Goal: Information Seeking & Learning: Learn about a topic

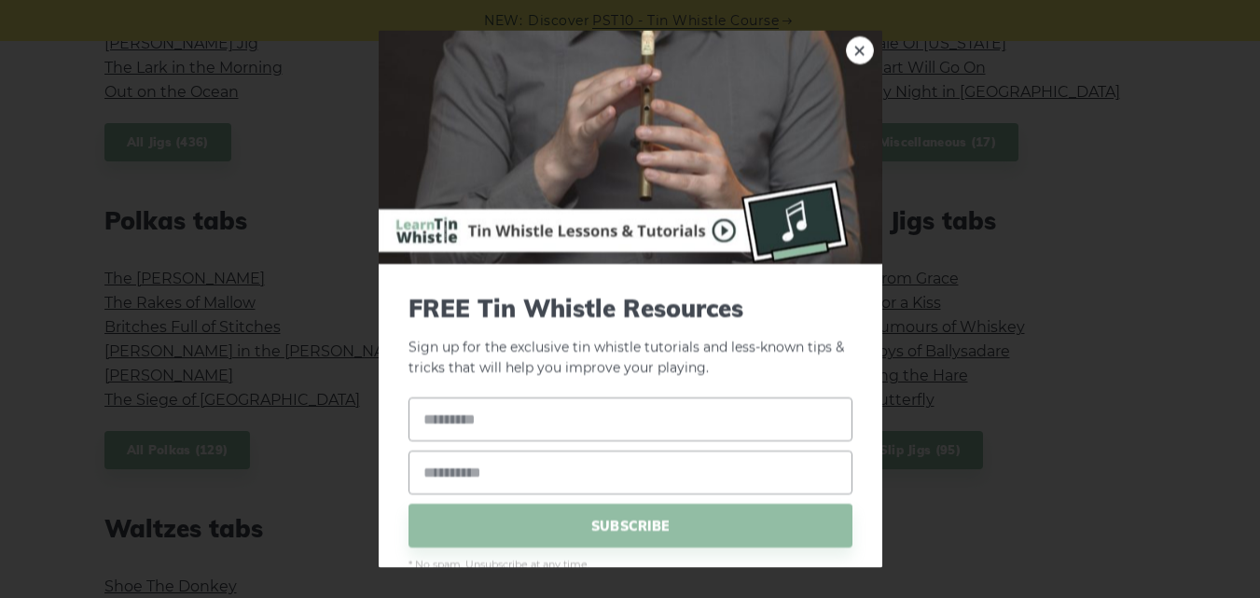
click at [831, 68] on img at bounding box center [631, 146] width 504 height 233
drag, startPoint x: 837, startPoint y: 62, endPoint x: 827, endPoint y: 53, distance: 12.6
click at [846, 62] on link "×" at bounding box center [860, 49] width 28 height 28
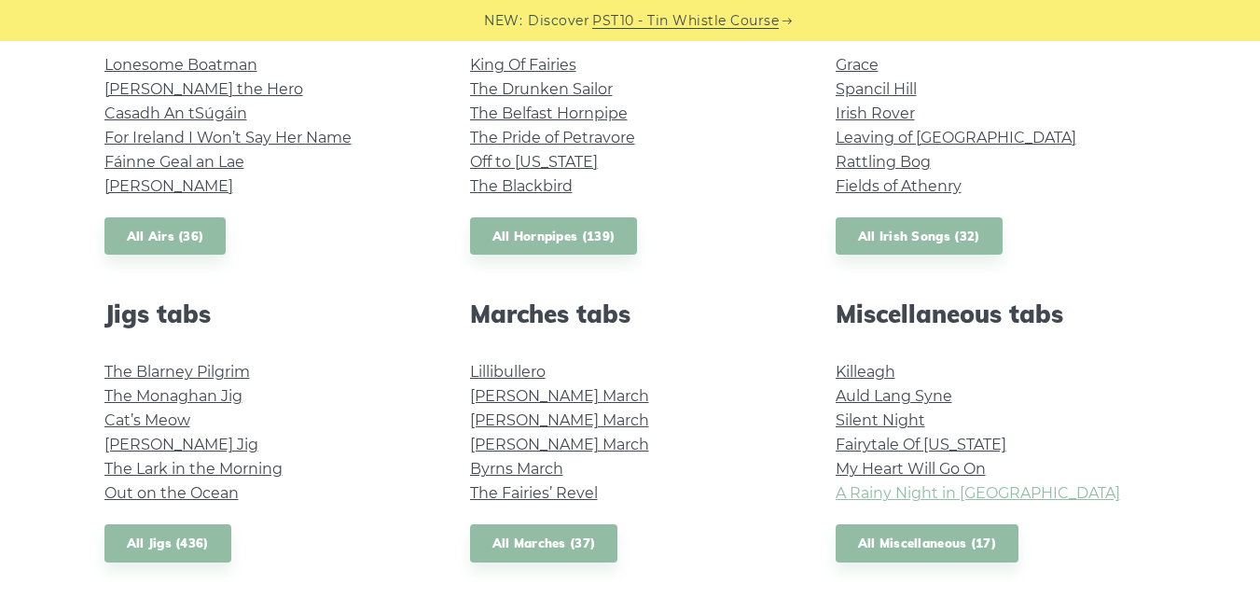
scroll to position [844, 0]
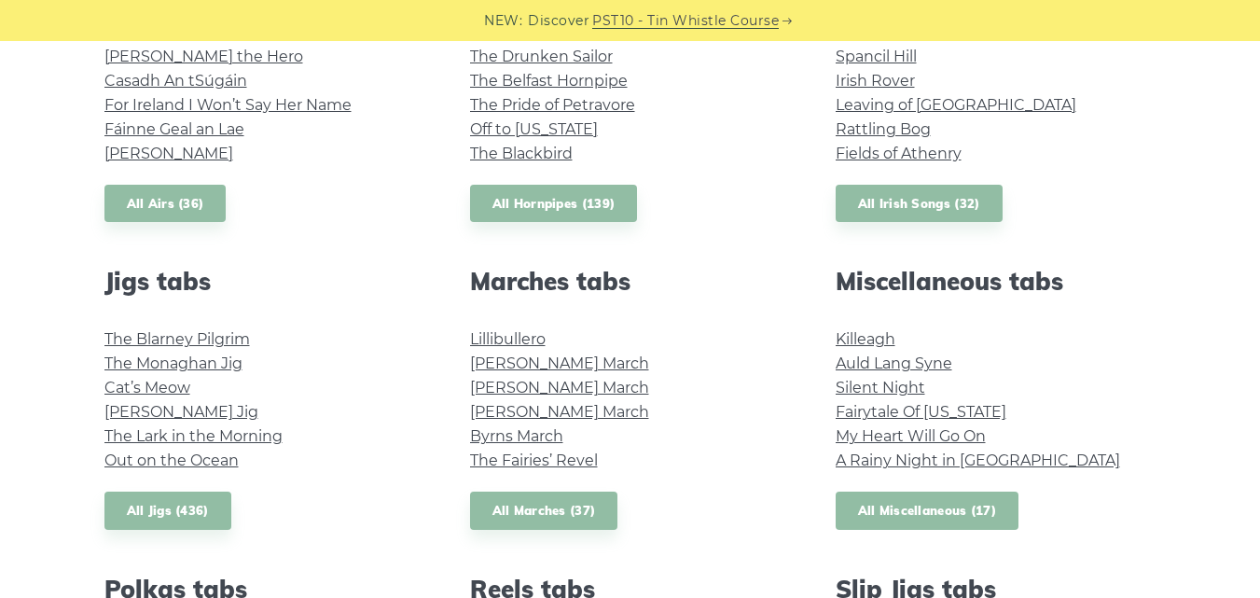
click at [916, 520] on link "All Miscellaneous (17)" at bounding box center [928, 511] width 184 height 38
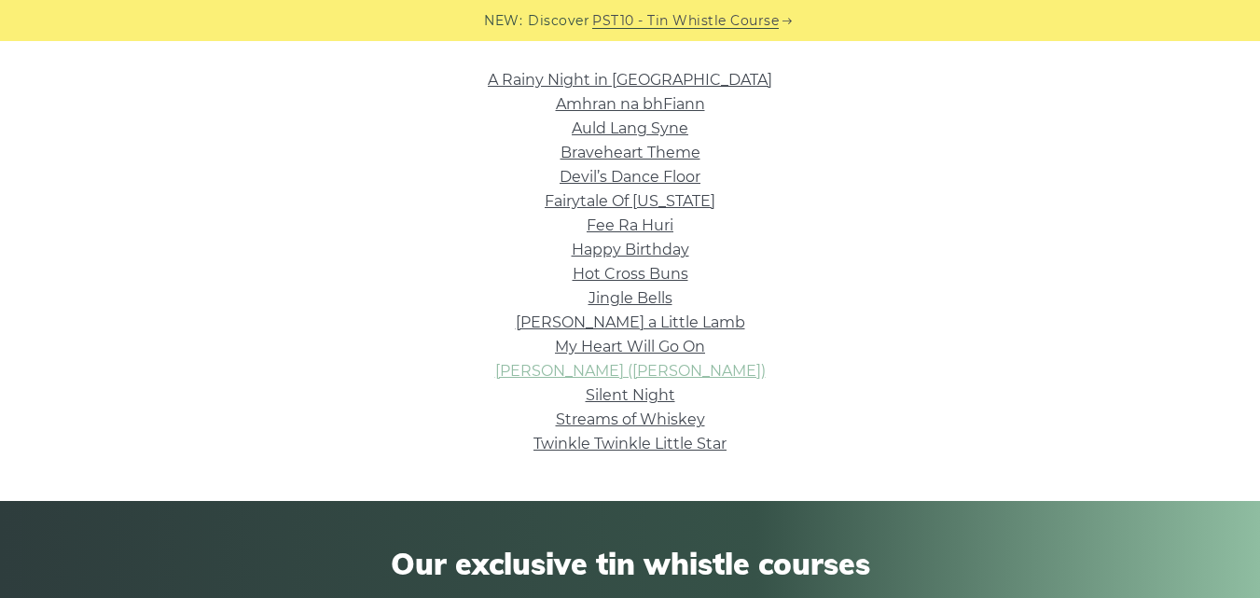
scroll to position [373, 0]
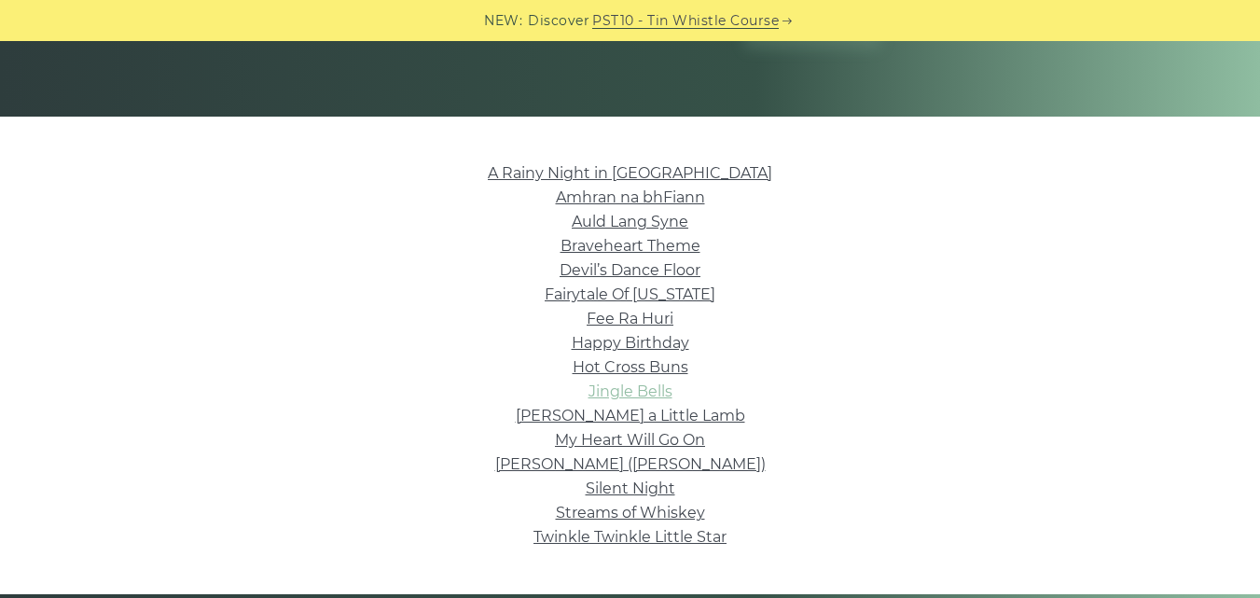
click at [642, 391] on link "Jingle Bells" at bounding box center [631, 391] width 84 height 18
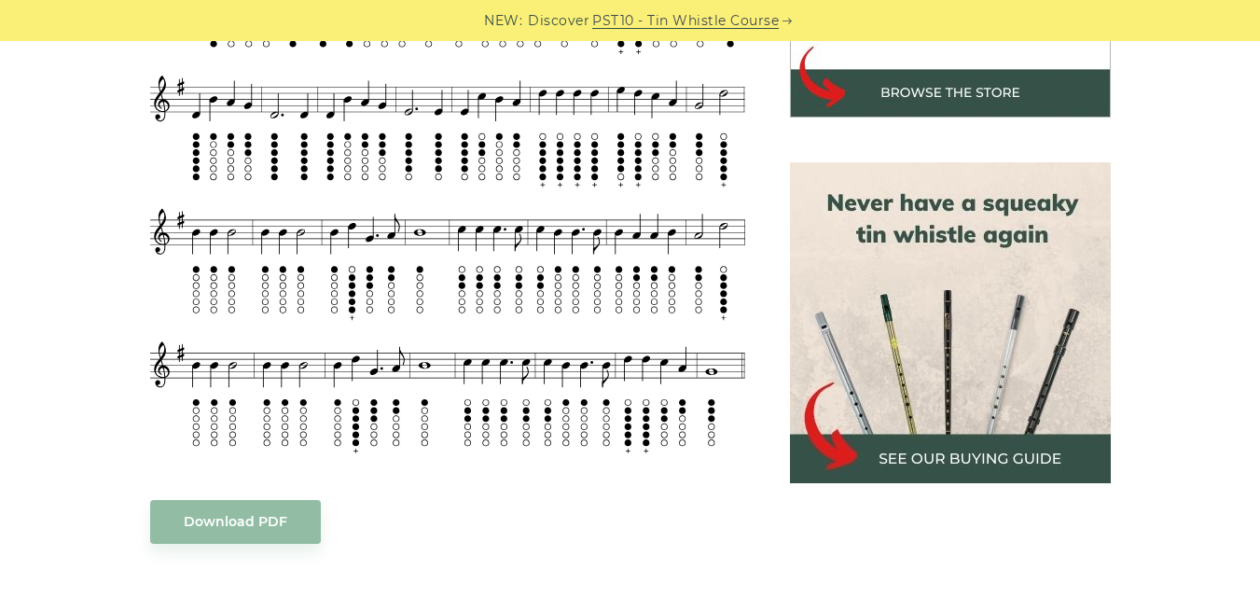
scroll to position [840, 0]
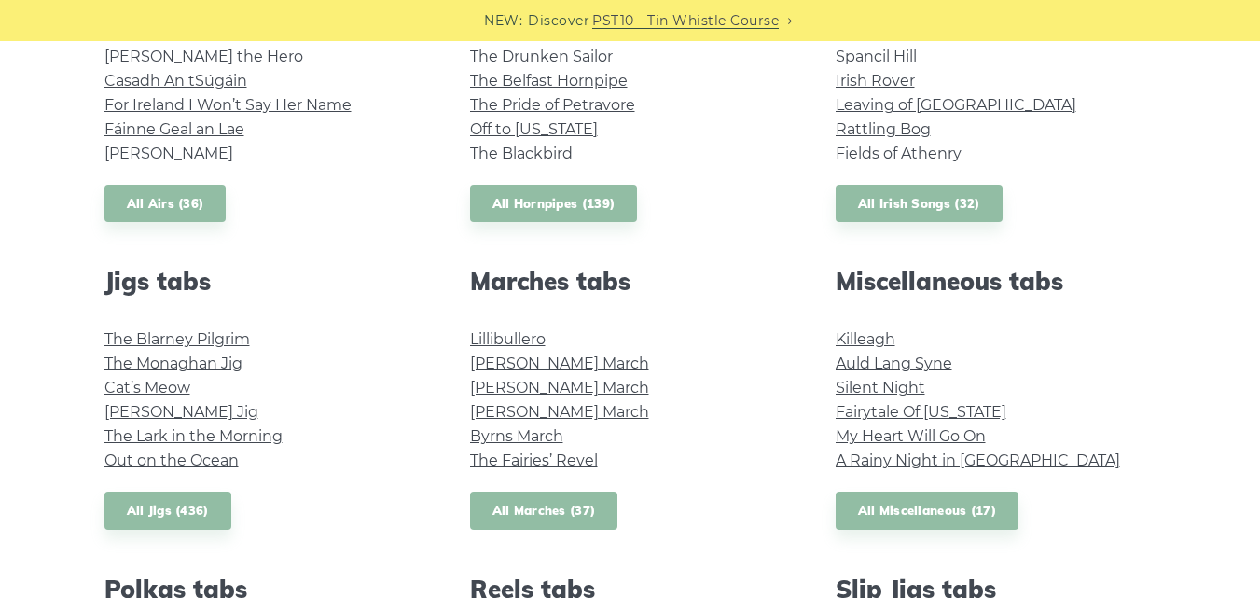
click at [578, 518] on link "All Marches (37)" at bounding box center [544, 511] width 148 height 38
click at [202, 517] on link "All Jigs (436)" at bounding box center [167, 511] width 127 height 38
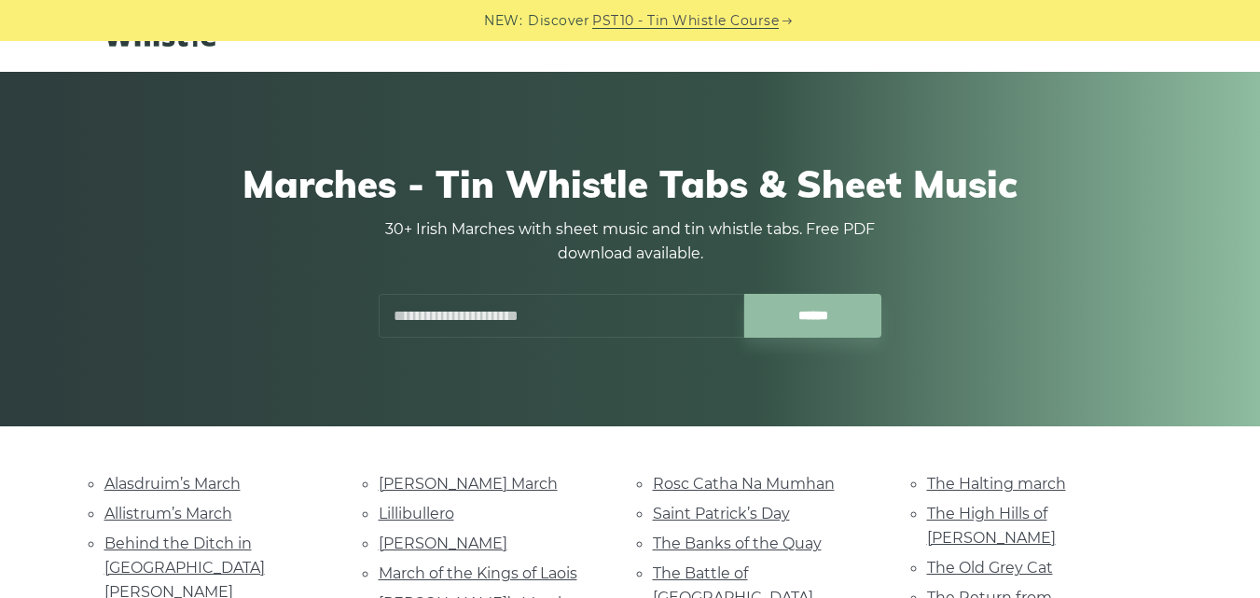
scroll to position [466, 0]
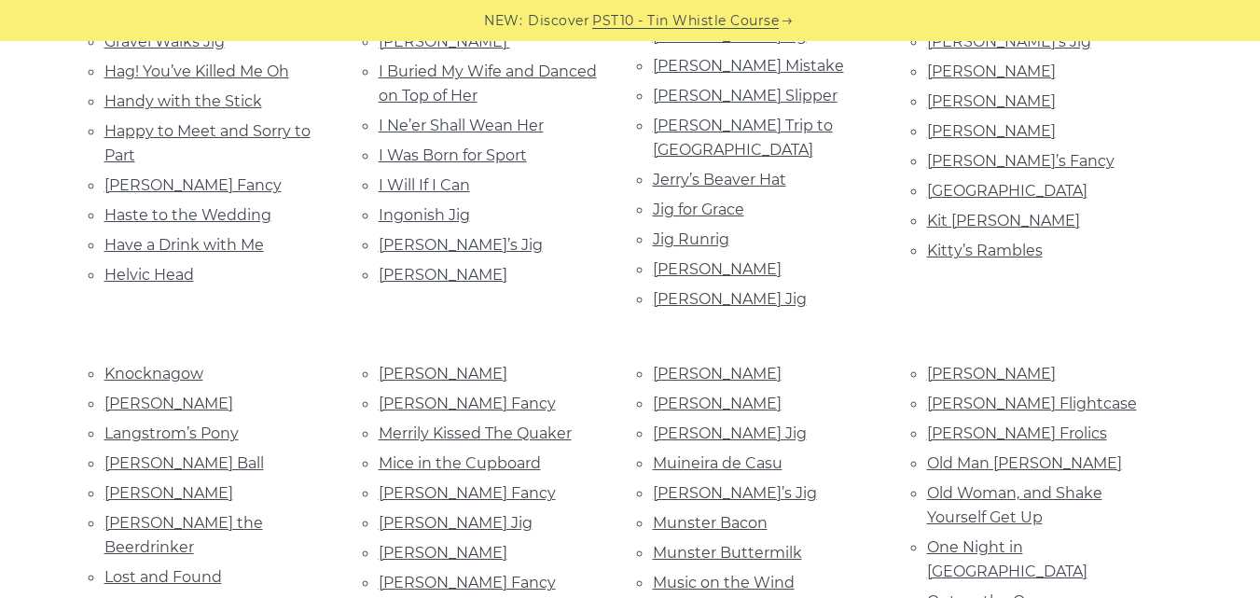
scroll to position [1399, 0]
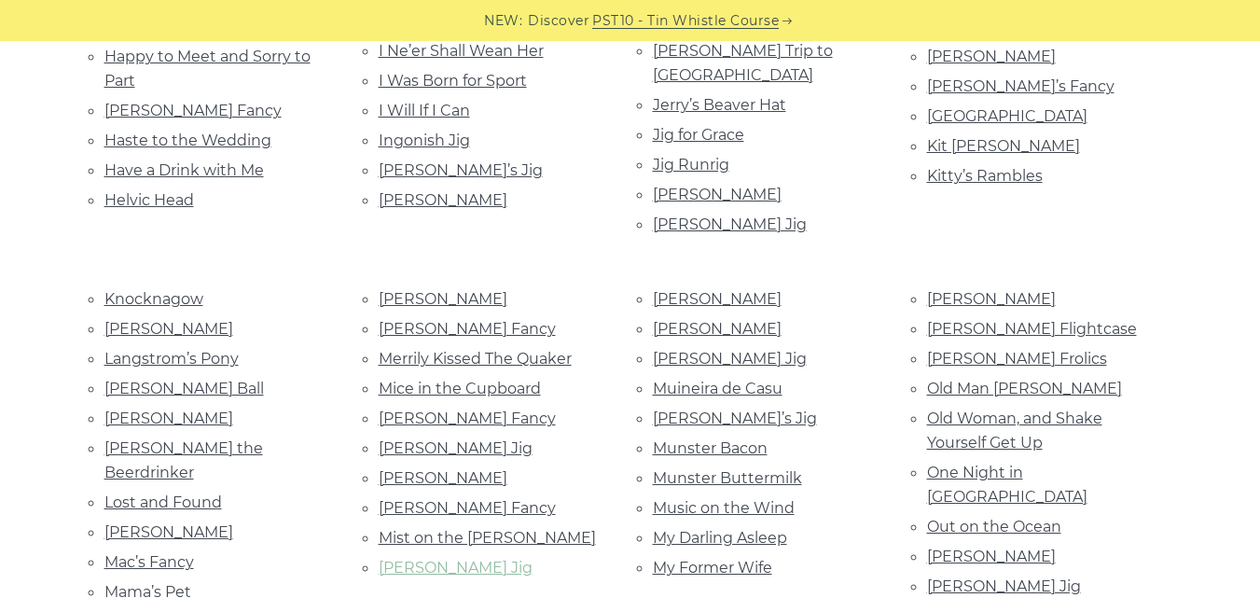
click at [454, 559] on link "[PERSON_NAME] Jig" at bounding box center [456, 568] width 154 height 18
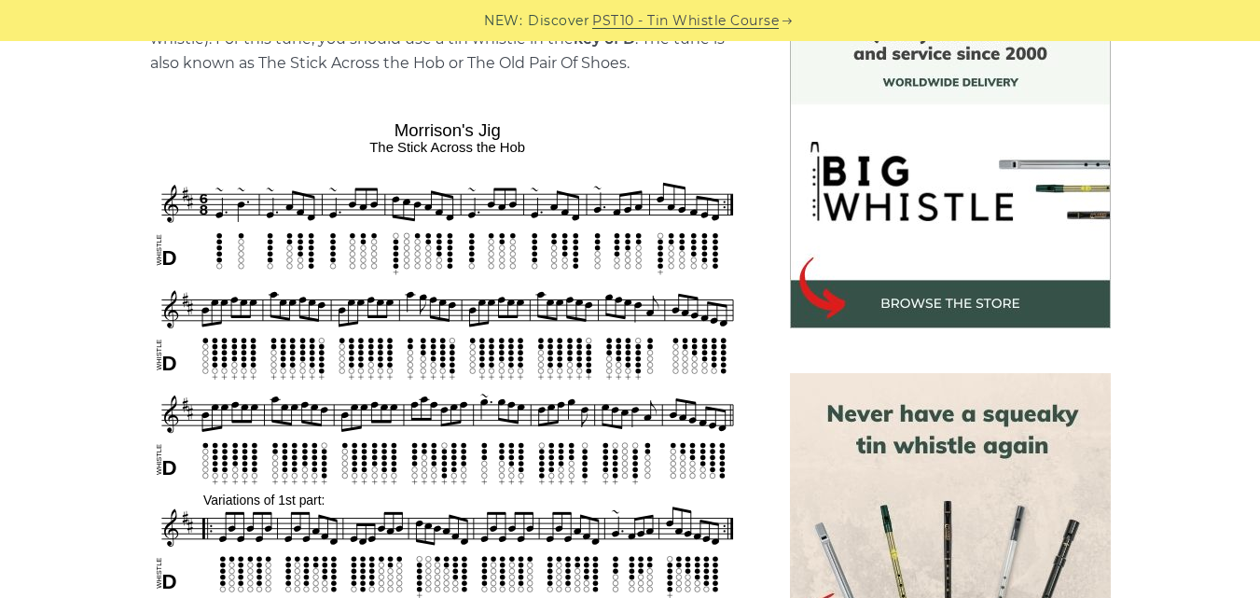
scroll to position [560, 0]
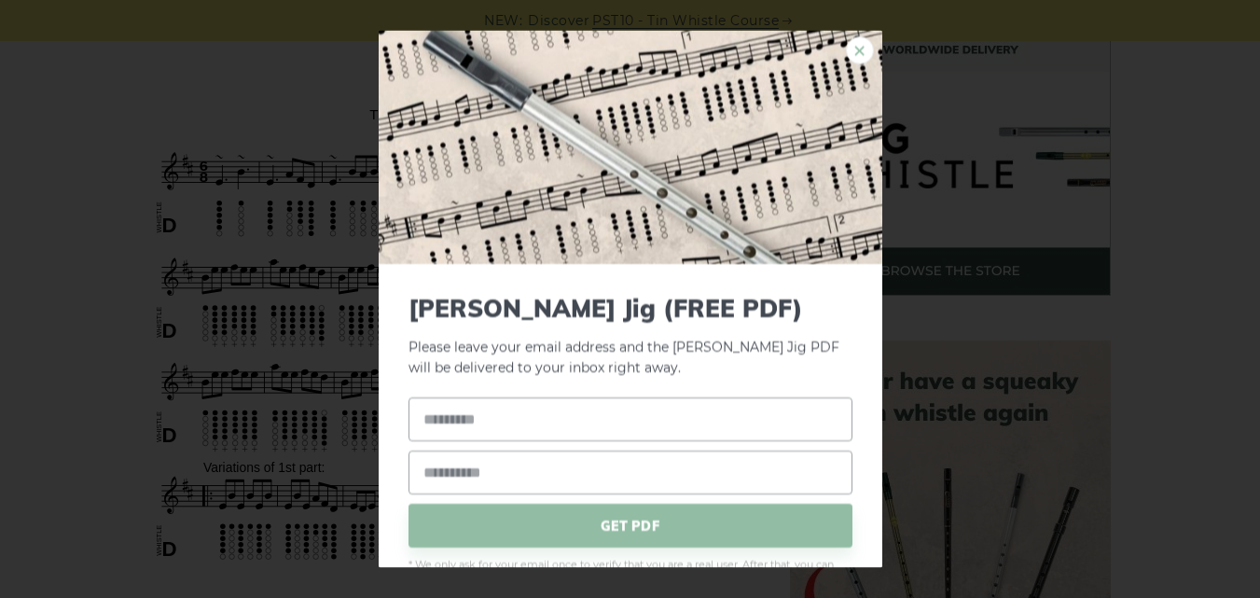
click at [846, 47] on link "×" at bounding box center [860, 49] width 28 height 28
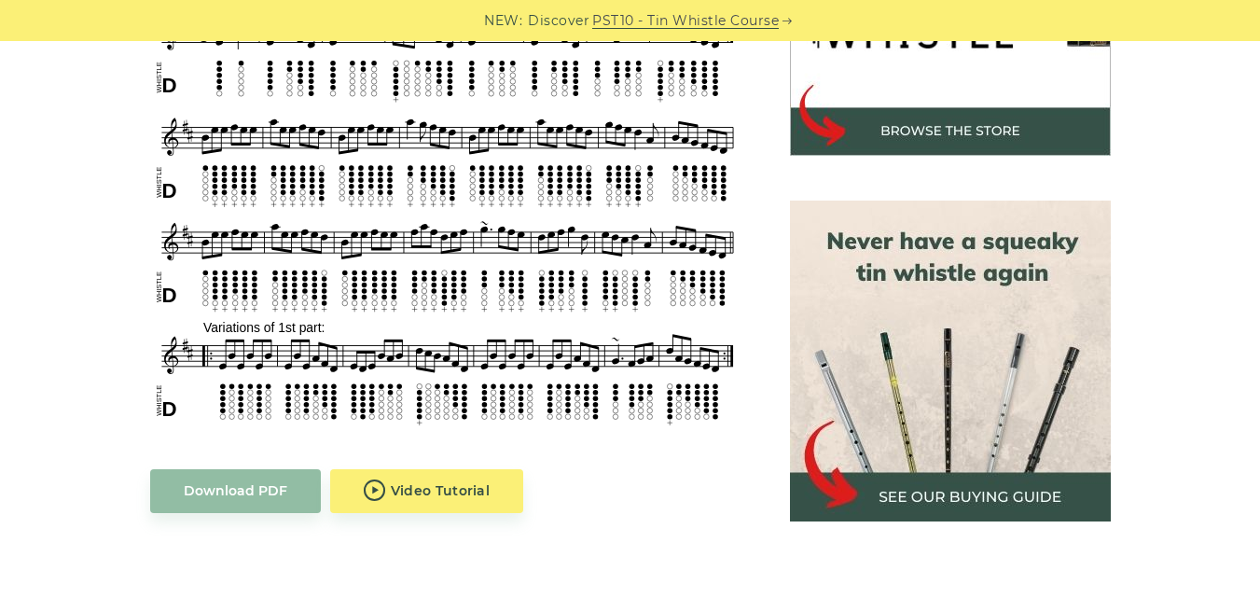
scroll to position [746, 0]
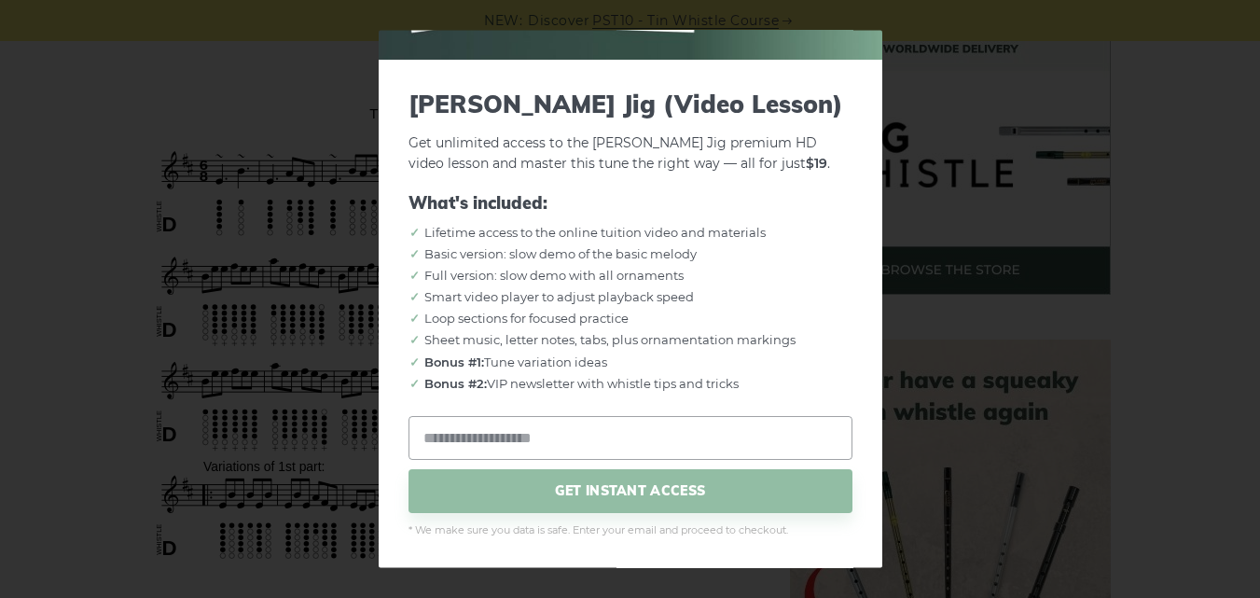
scroll to position [560, 0]
click at [945, 311] on div "× Morrison’s Jig (Video Lesson) Get unlimited access to the Morrison’s Jig prem…" at bounding box center [630, 299] width 1260 height 598
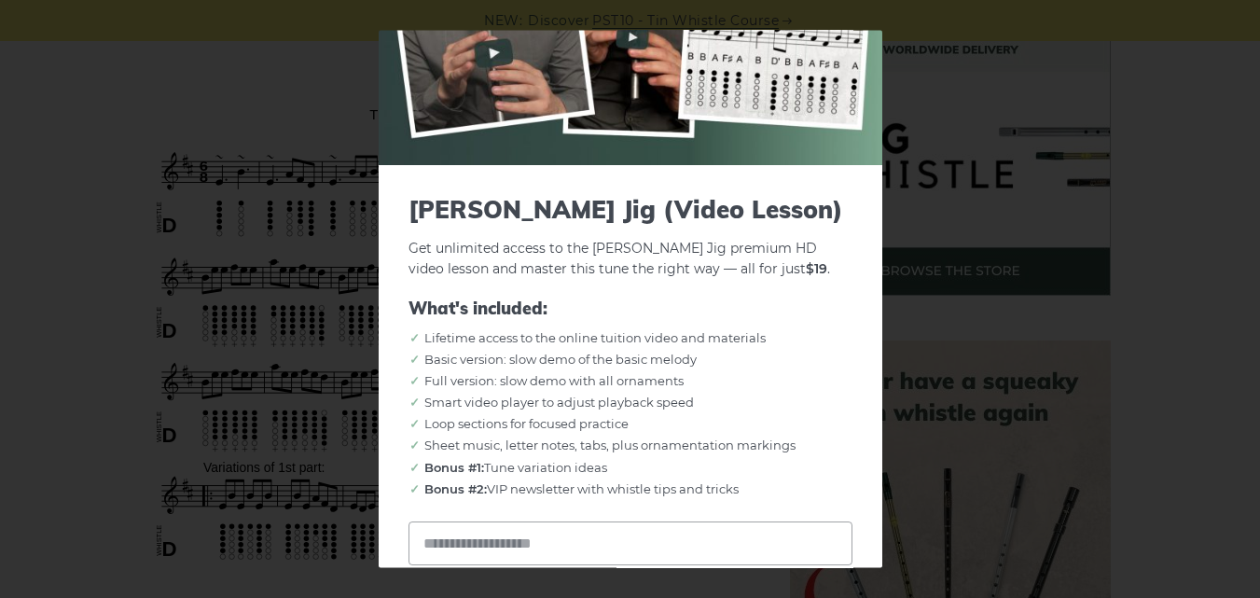
scroll to position [0, 0]
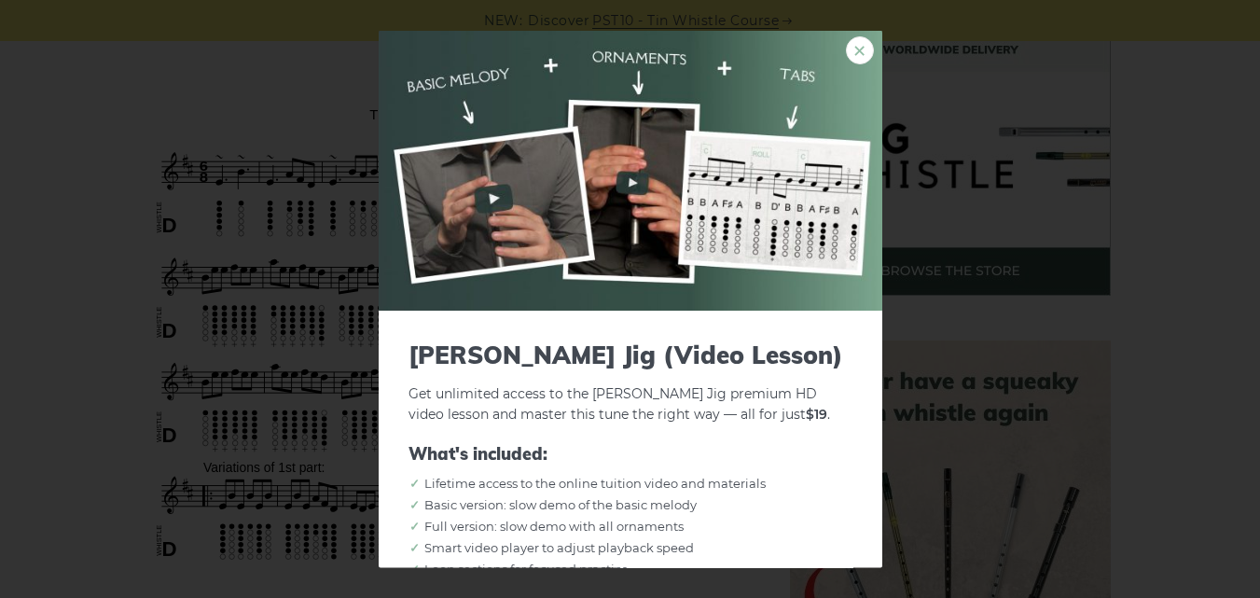
click at [846, 48] on link "×" at bounding box center [860, 49] width 28 height 28
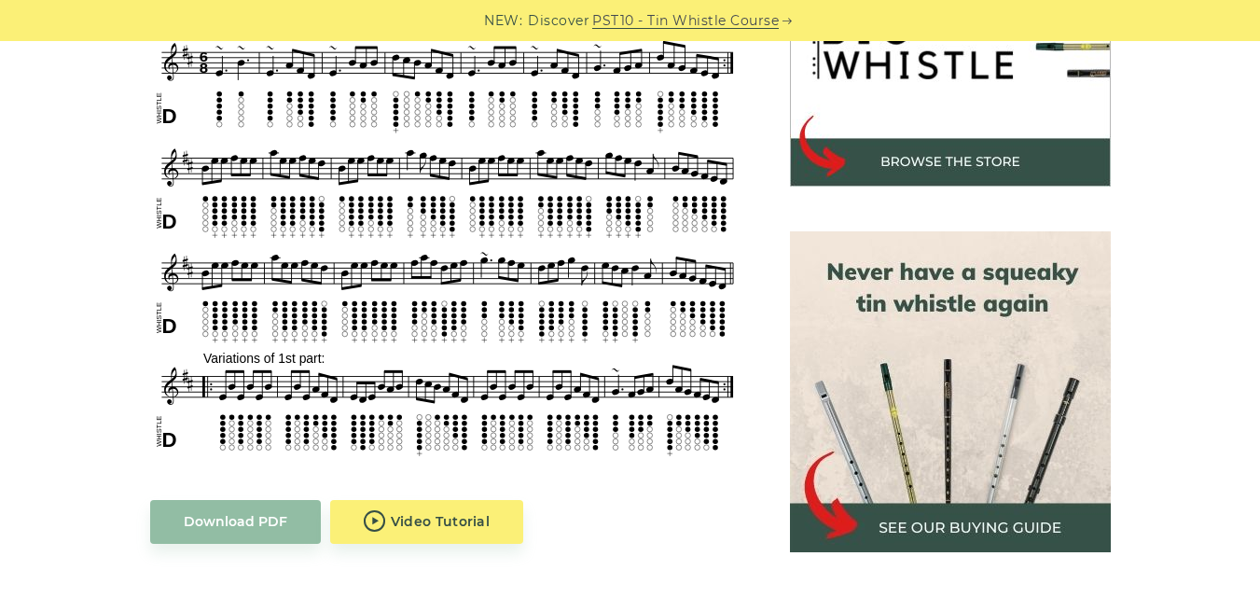
scroll to position [653, 0]
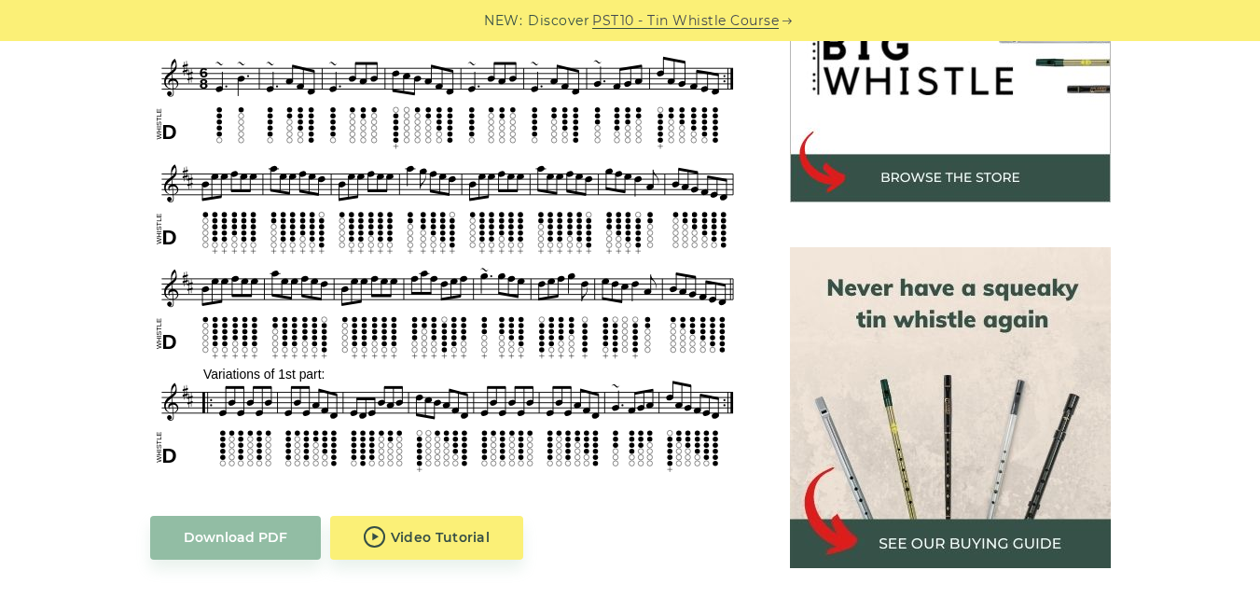
click at [883, 342] on img at bounding box center [950, 407] width 321 height 321
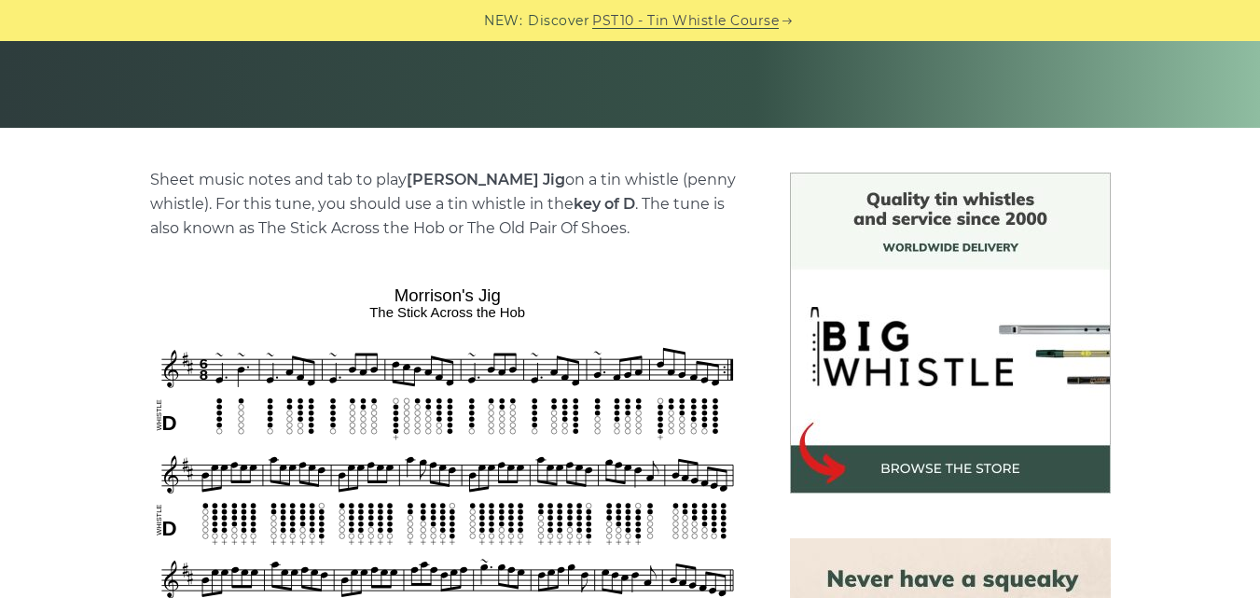
scroll to position [187, 0]
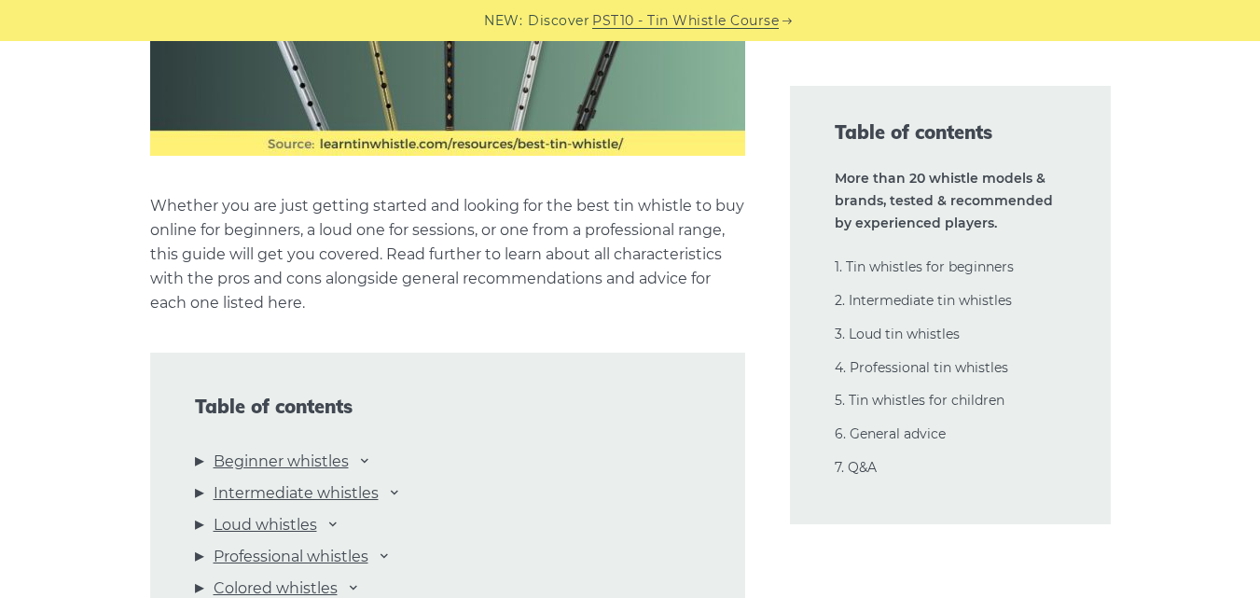
scroll to position [1866, 0]
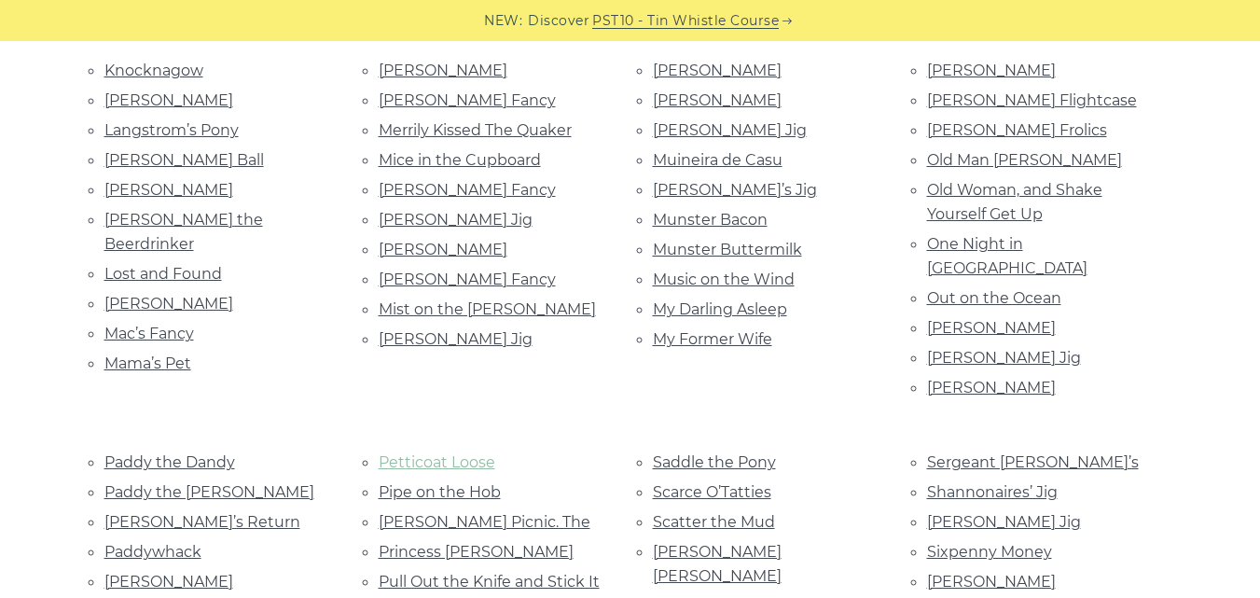
scroll to position [1586, 0]
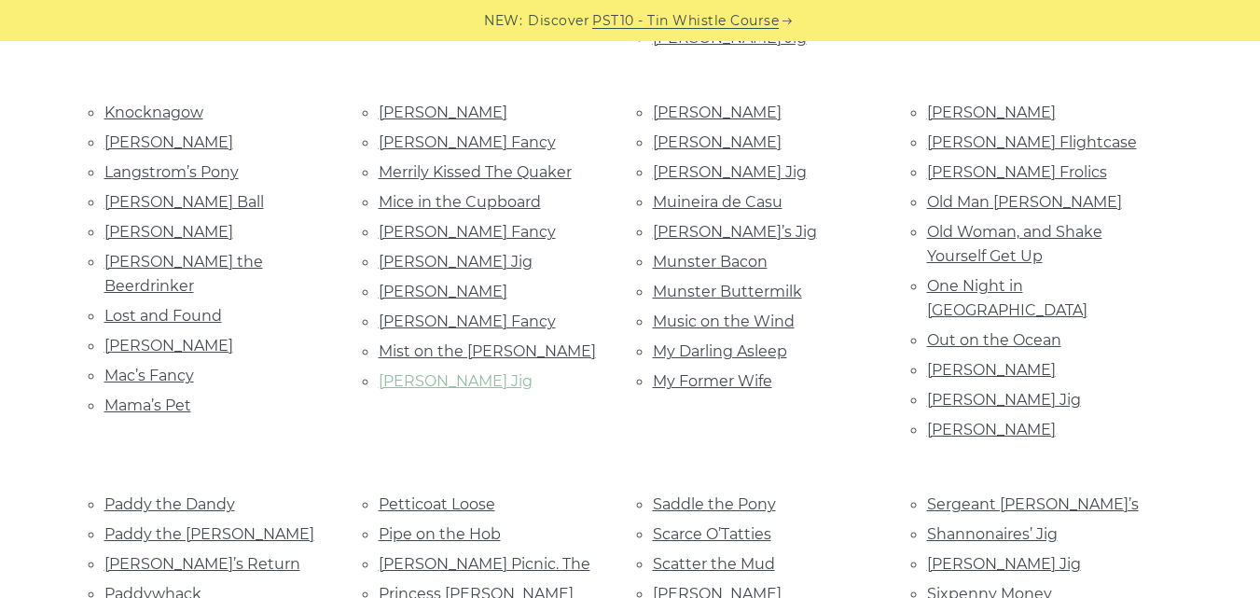
click at [468, 372] on link "[PERSON_NAME] Jig" at bounding box center [456, 381] width 154 height 18
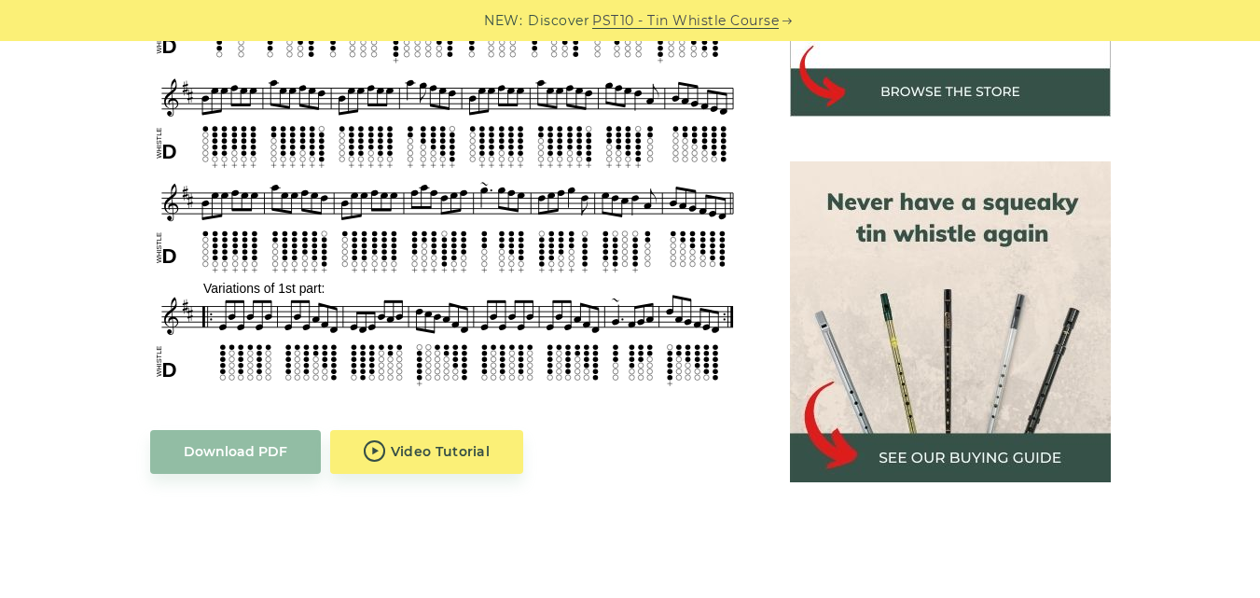
scroll to position [1026, 0]
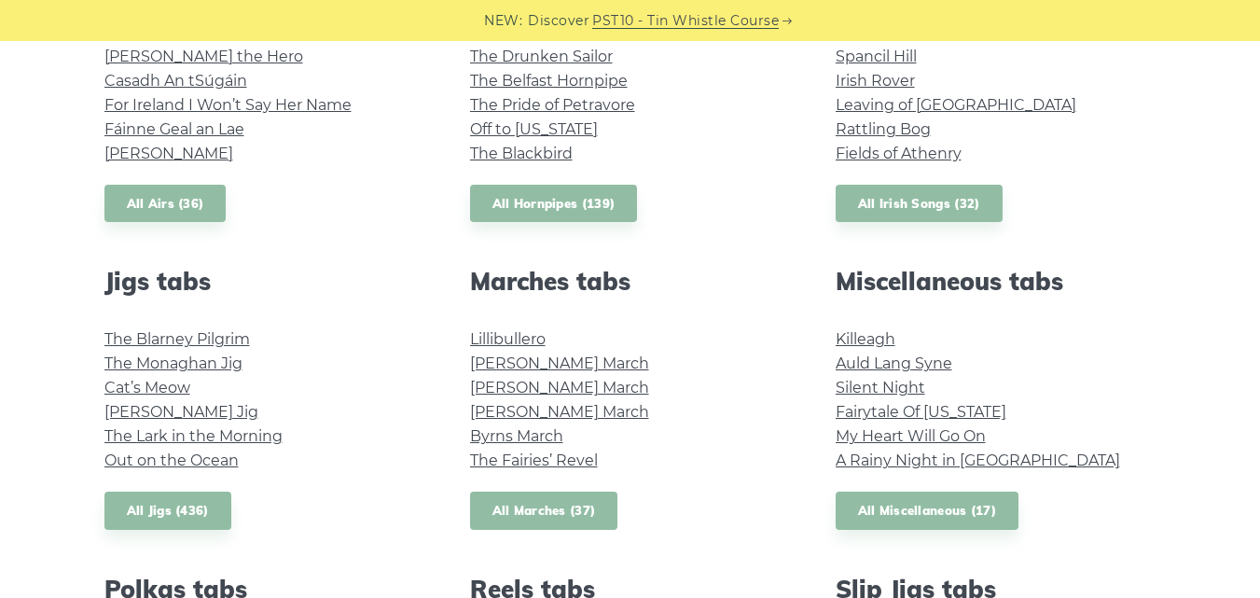
click at [585, 510] on link "All Marches (37)" at bounding box center [544, 511] width 148 height 38
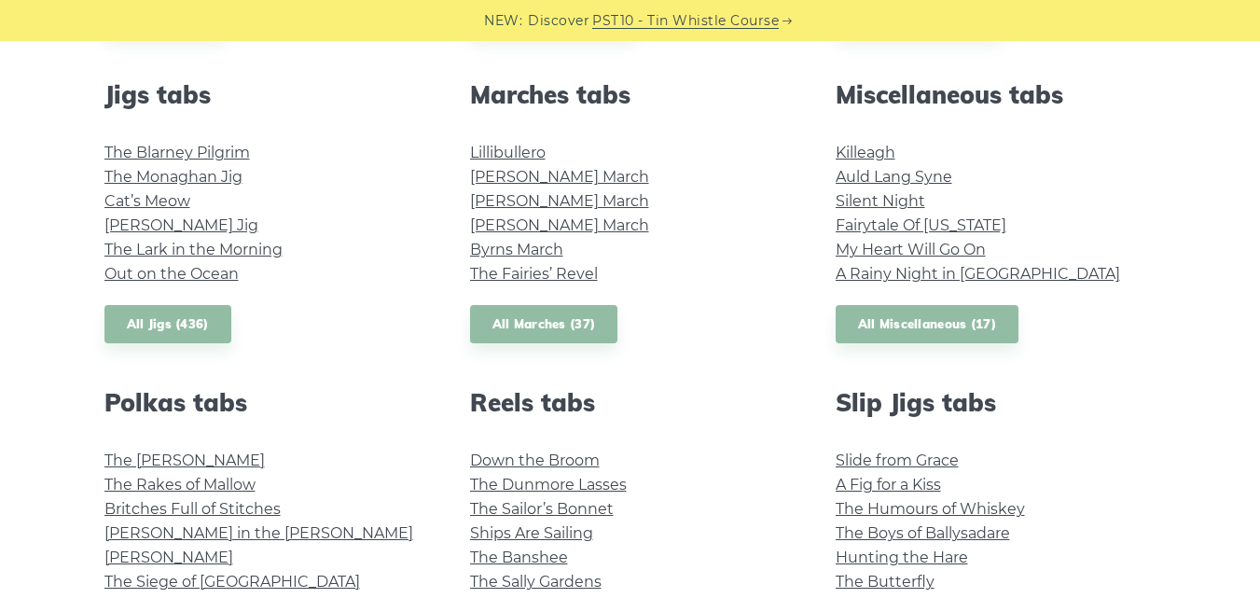
scroll to position [1124, 0]
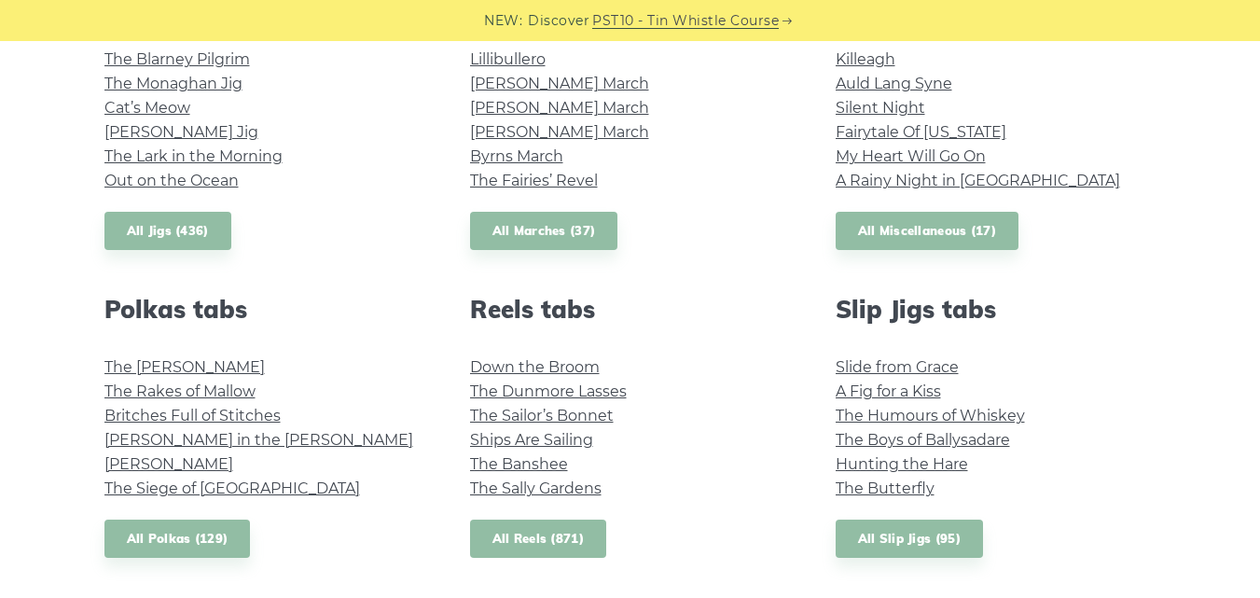
click at [595, 548] on link "All Reels (871)" at bounding box center [538, 539] width 137 height 38
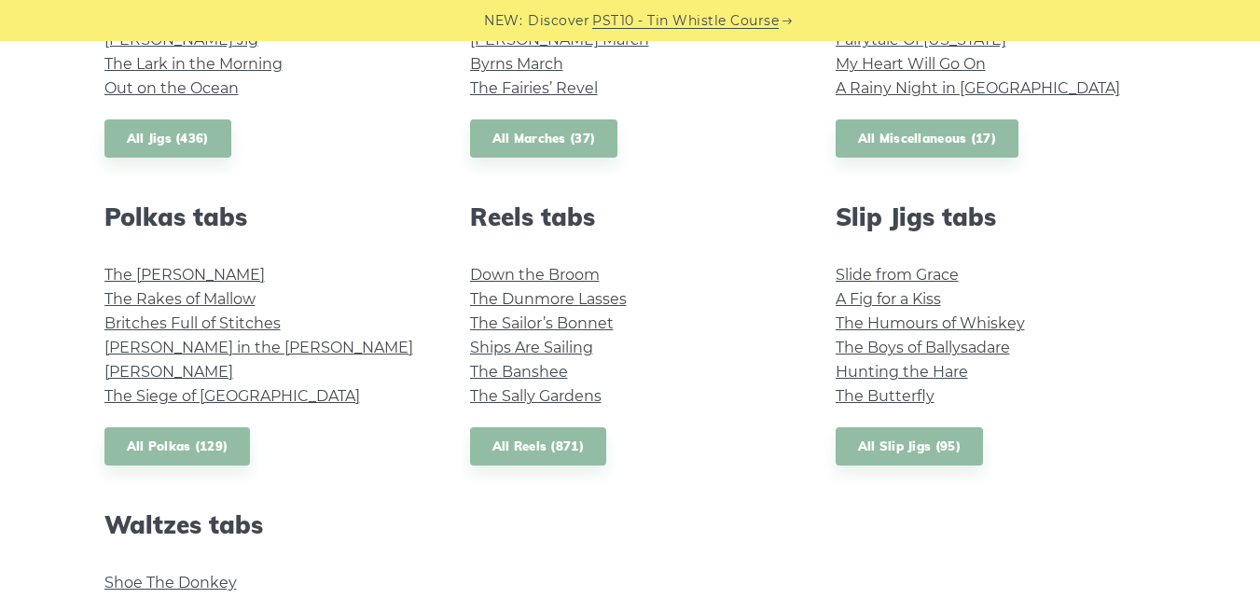
scroll to position [1217, 0]
click at [879, 455] on link "All Slip Jigs (95)" at bounding box center [909, 445] width 147 height 38
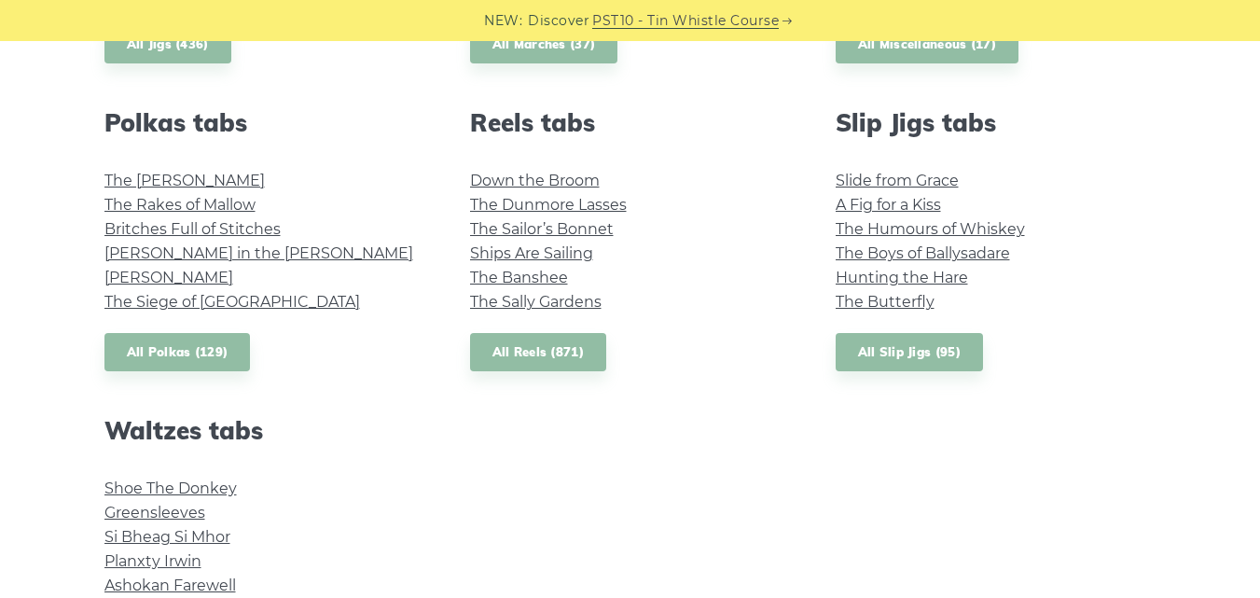
scroll to position [1591, 0]
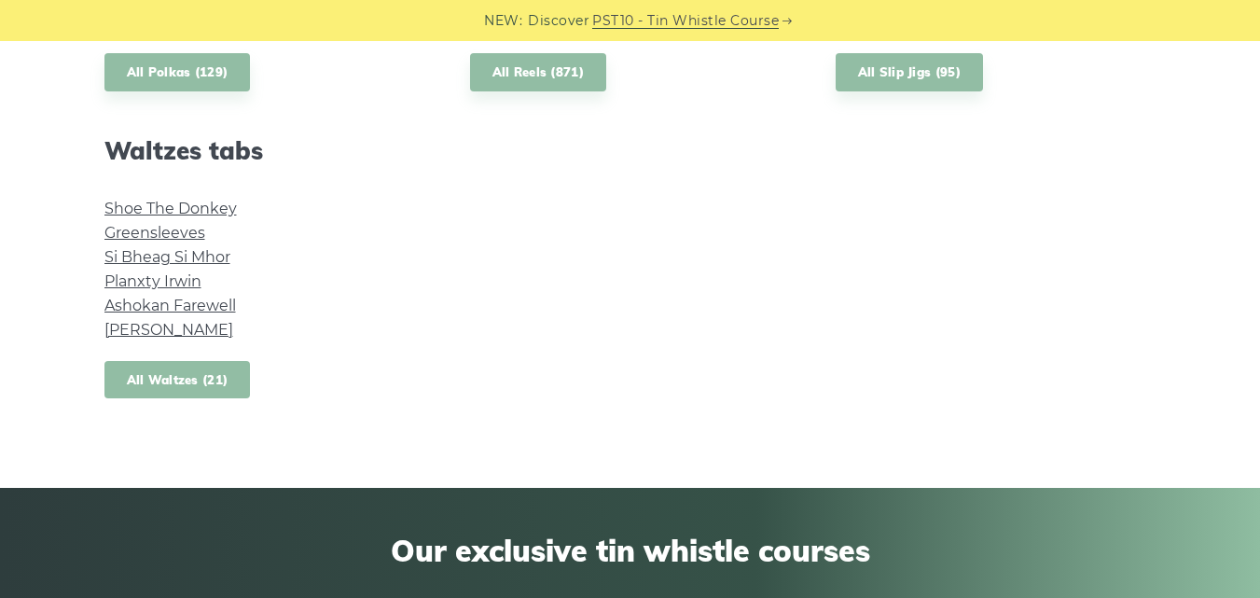
click at [211, 390] on link "All Waltzes (21)" at bounding box center [177, 380] width 146 height 38
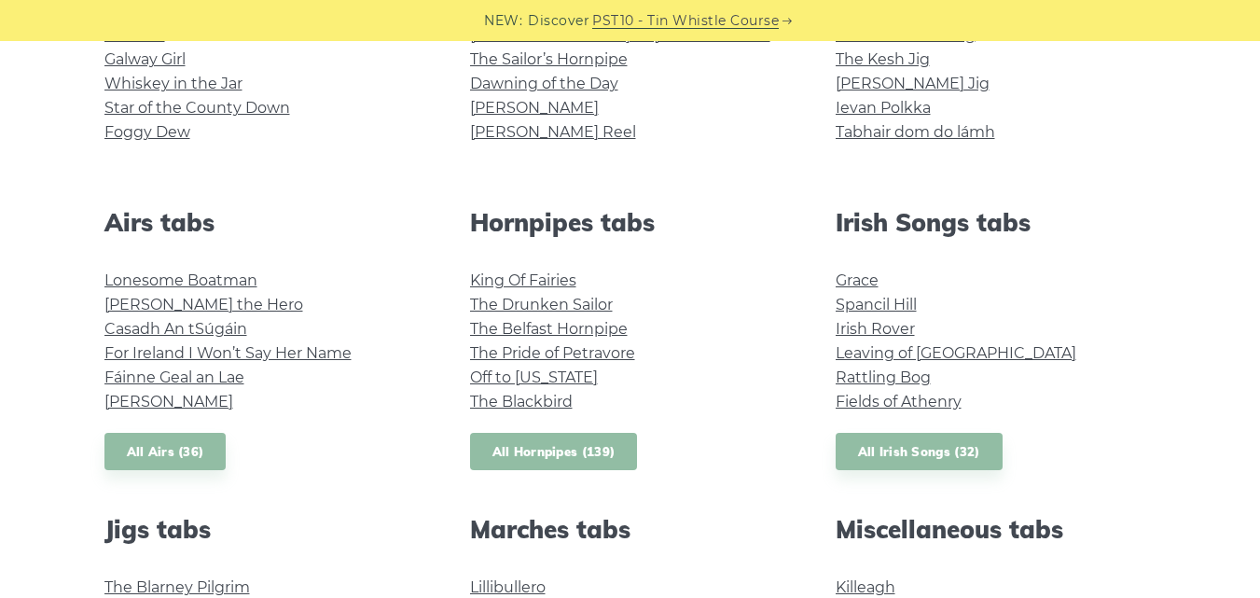
scroll to position [564, 0]
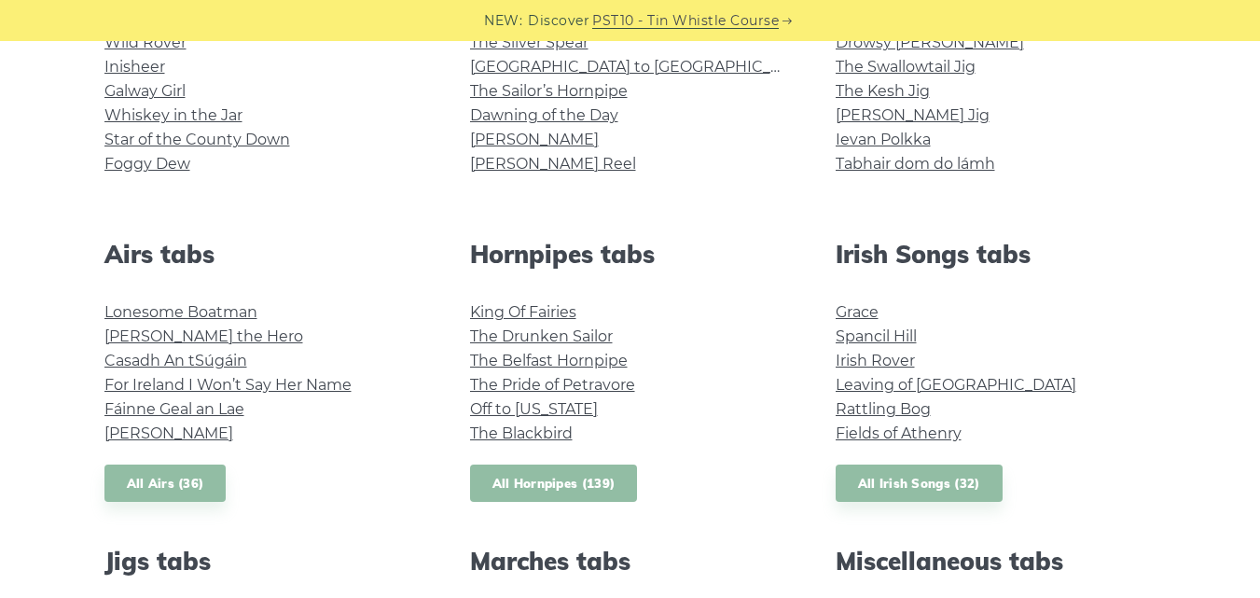
click at [596, 493] on link "All Hornpipes (139)" at bounding box center [554, 484] width 168 height 38
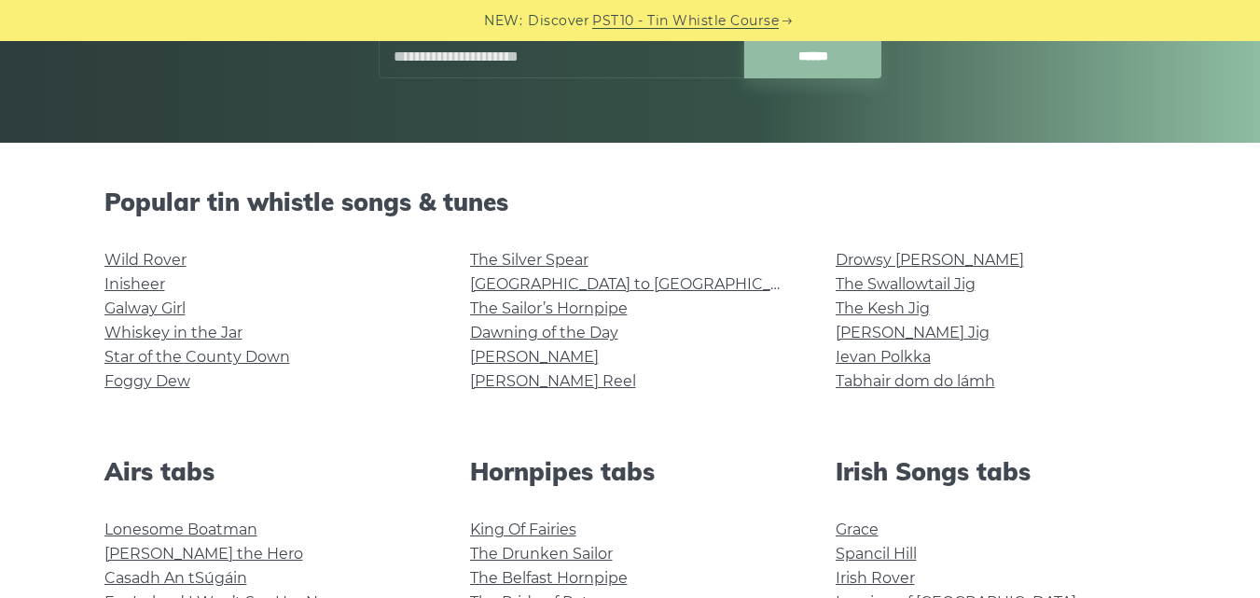
scroll to position [285, 0]
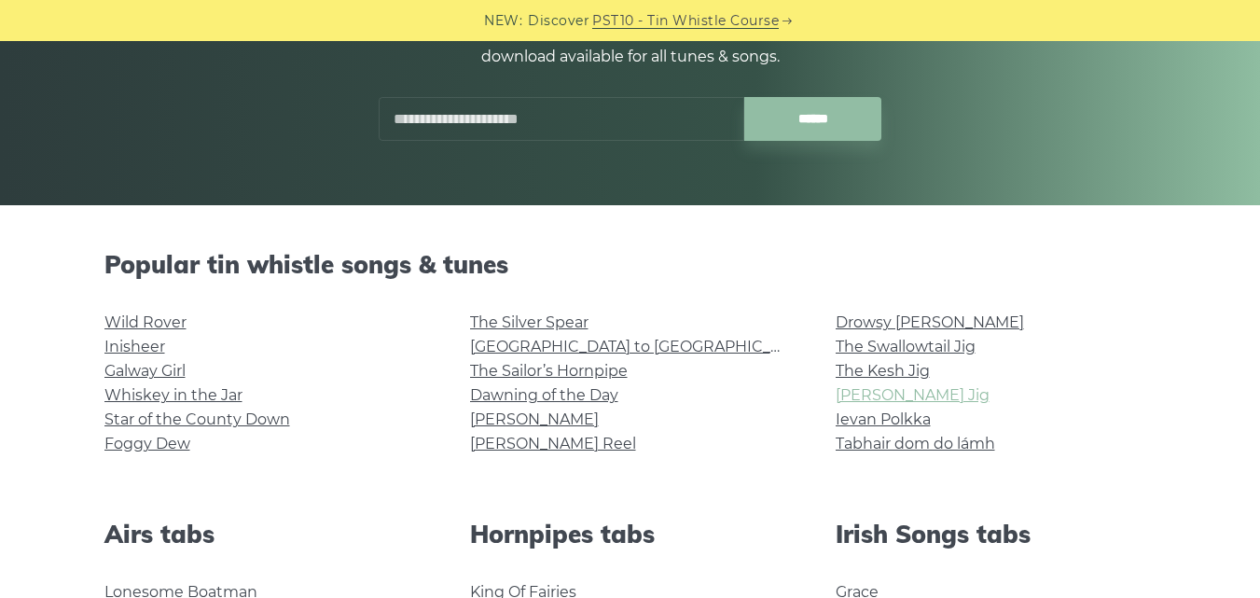
click at [888, 396] on link "Morrison’s Jig" at bounding box center [913, 395] width 154 height 18
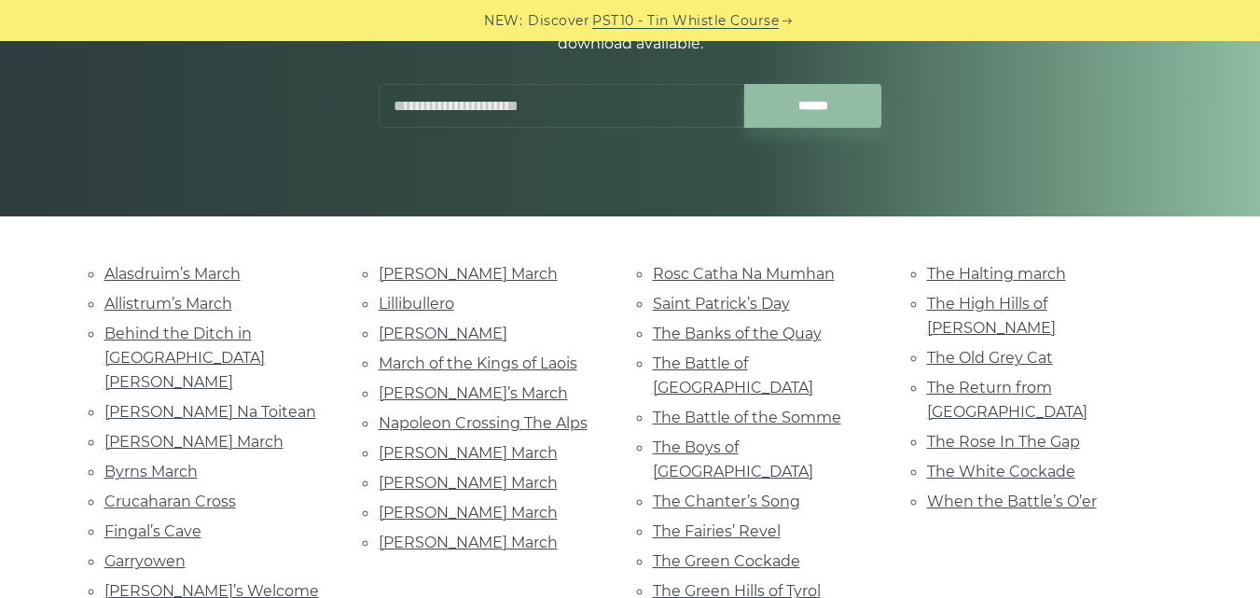
scroll to position [466, 0]
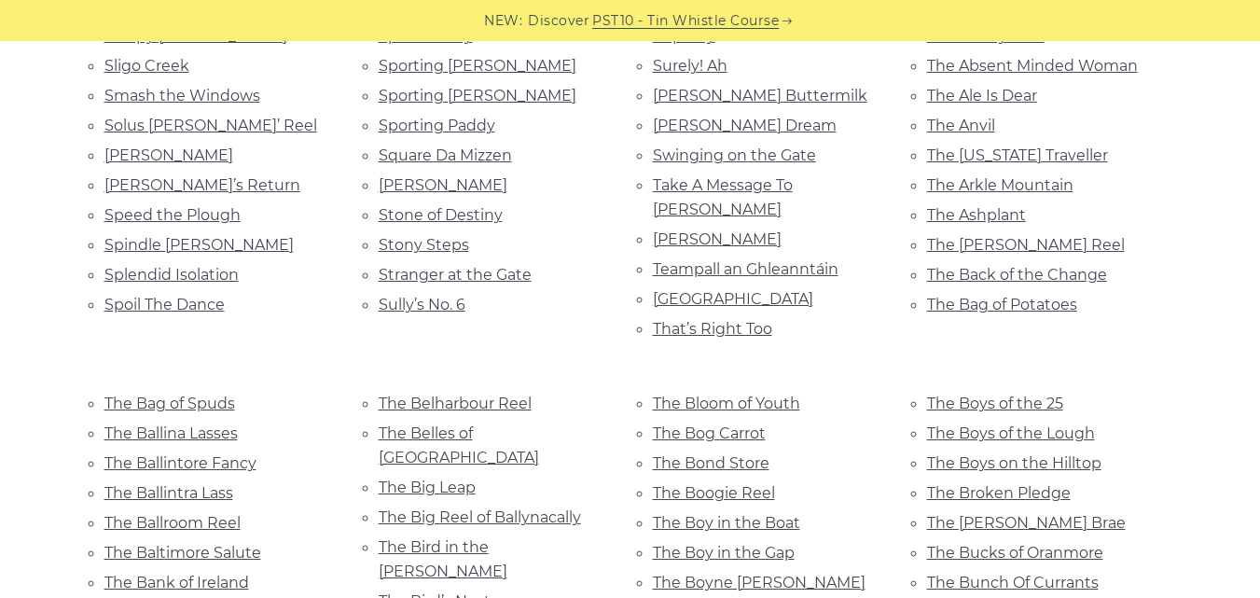
scroll to position [4571, 0]
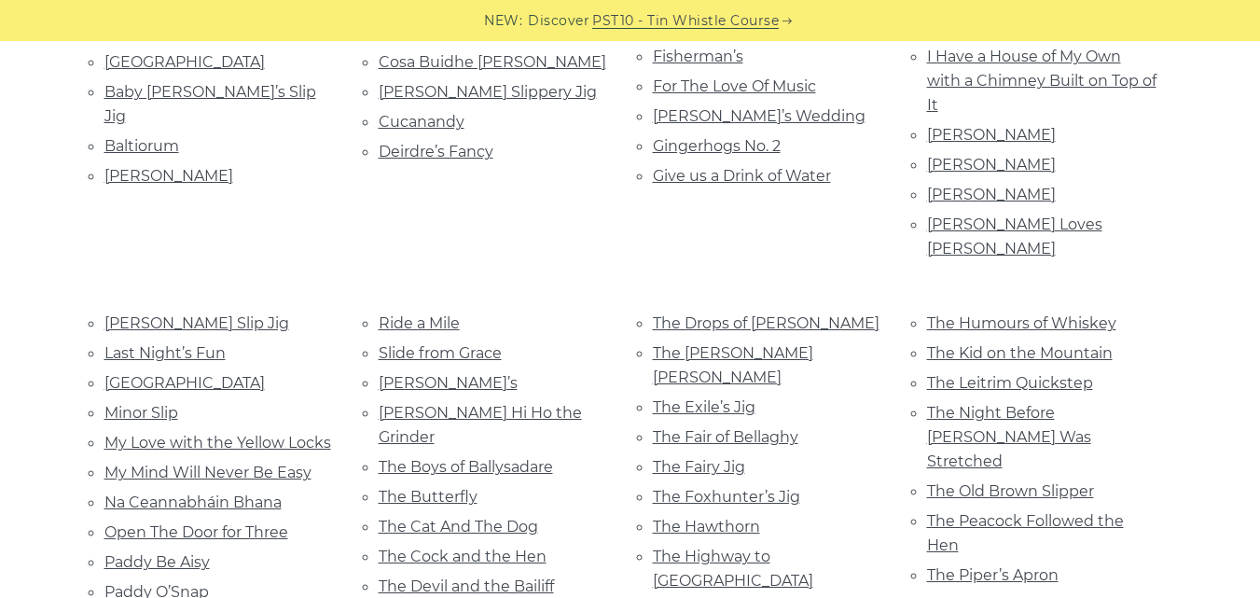
scroll to position [933, 0]
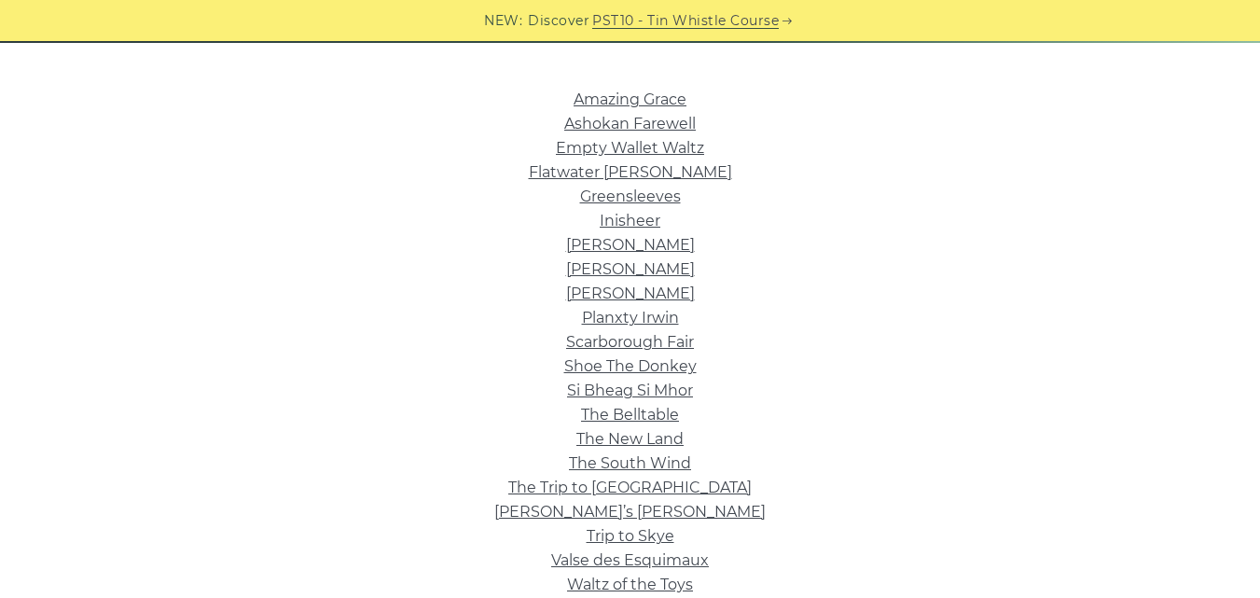
scroll to position [560, 0]
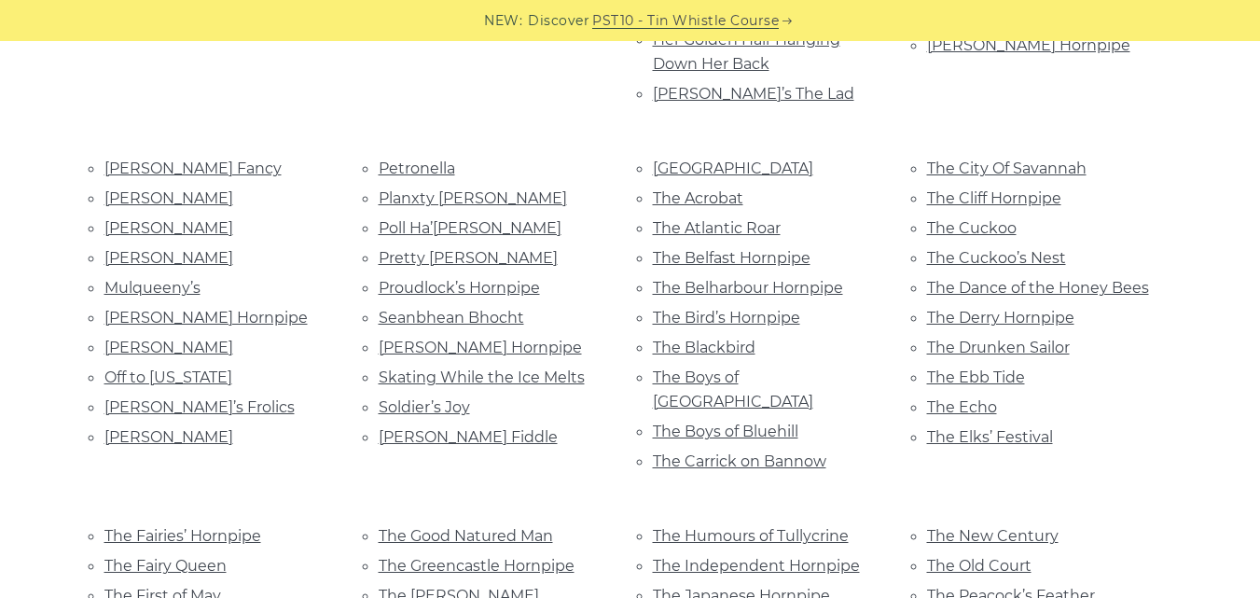
scroll to position [840, 0]
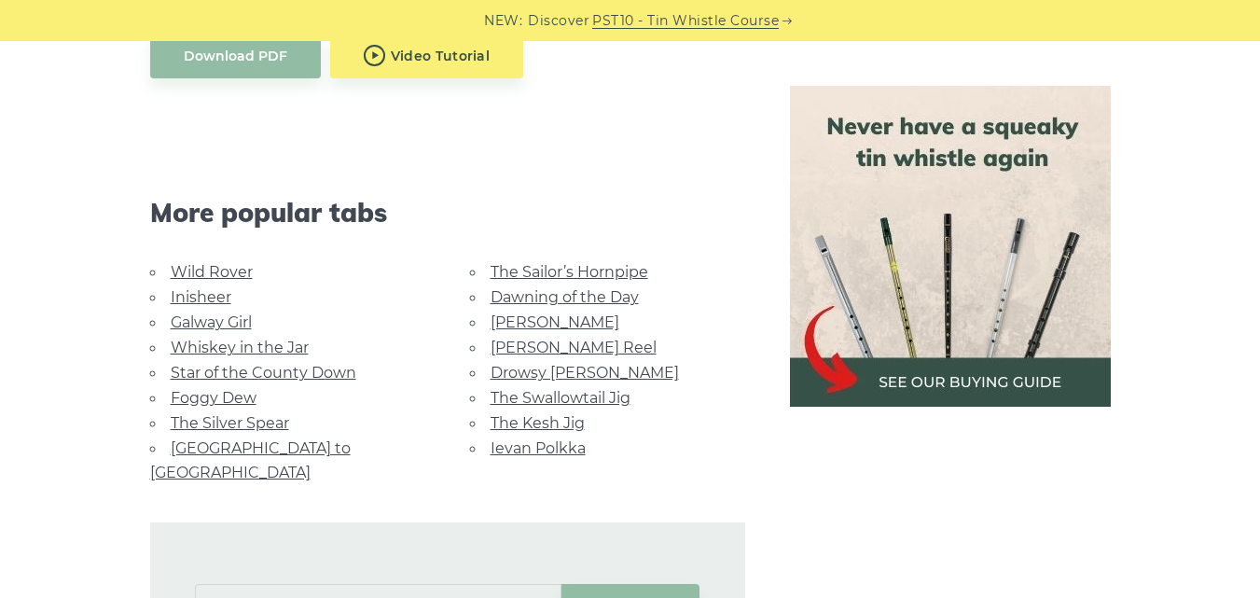
scroll to position [1306, 0]
